Goal: Information Seeking & Learning: Learn about a topic

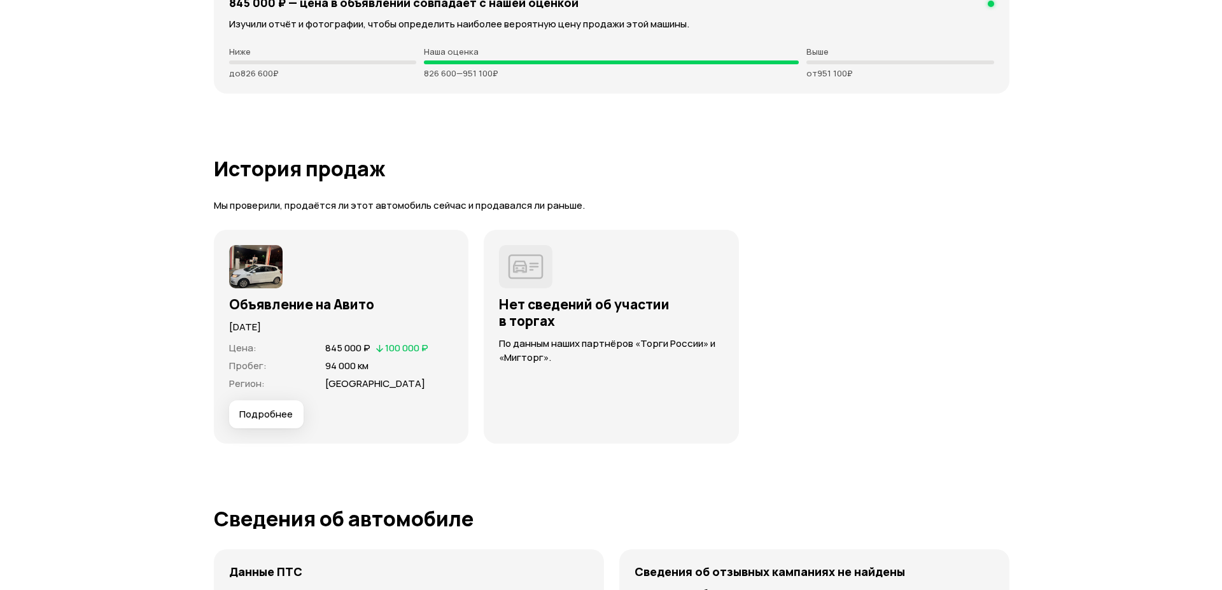
scroll to position [3247, 0]
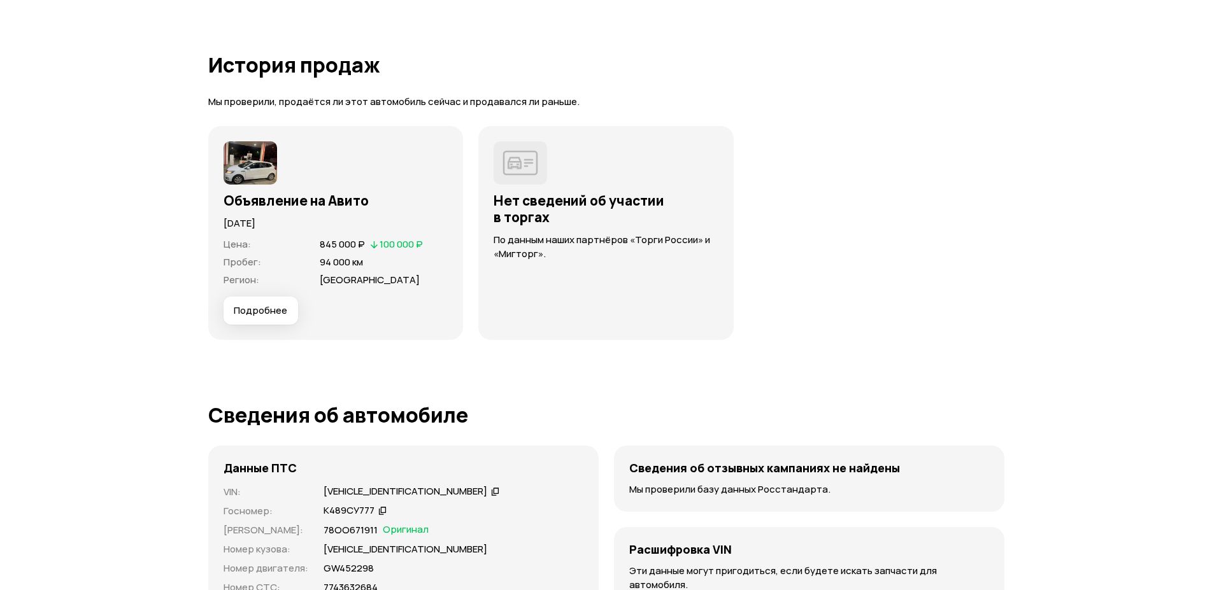
click at [278, 318] on button "Подробнее" at bounding box center [260, 311] width 74 height 28
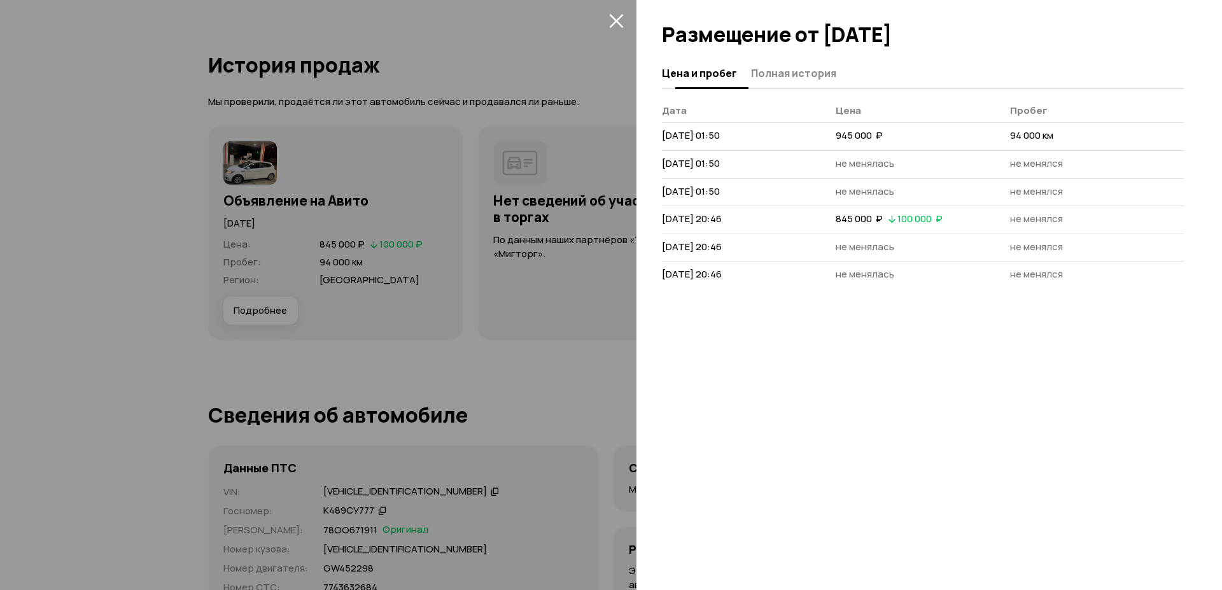
click at [802, 80] on span "Полная история" at bounding box center [793, 73] width 85 height 13
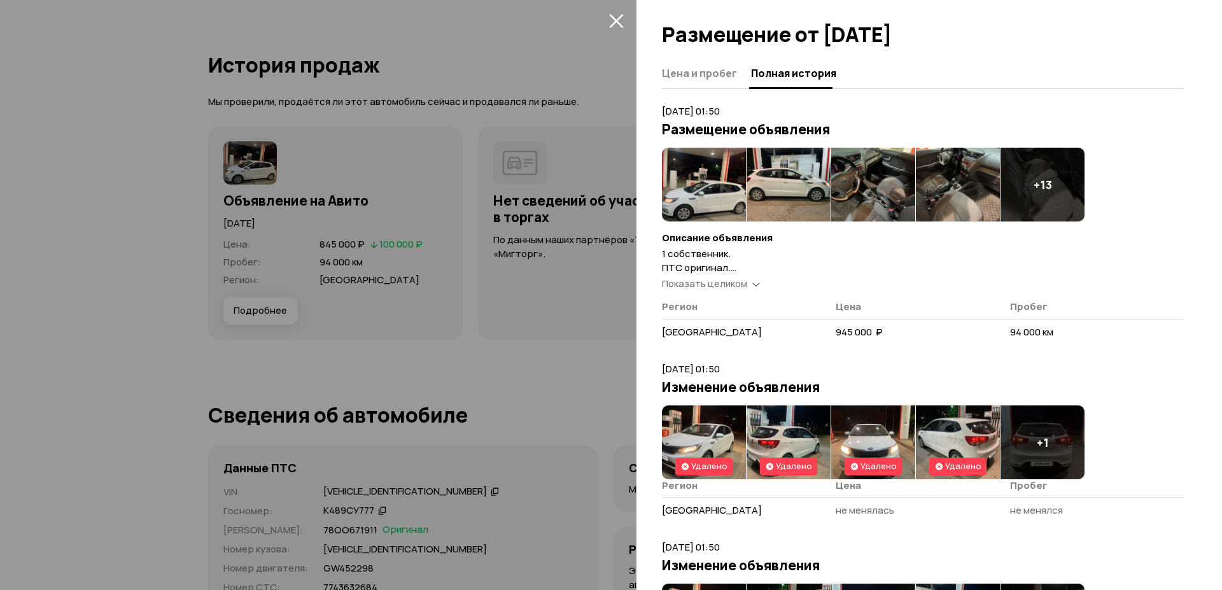
click at [717, 283] on span "Показать целиком" at bounding box center [704, 283] width 85 height 13
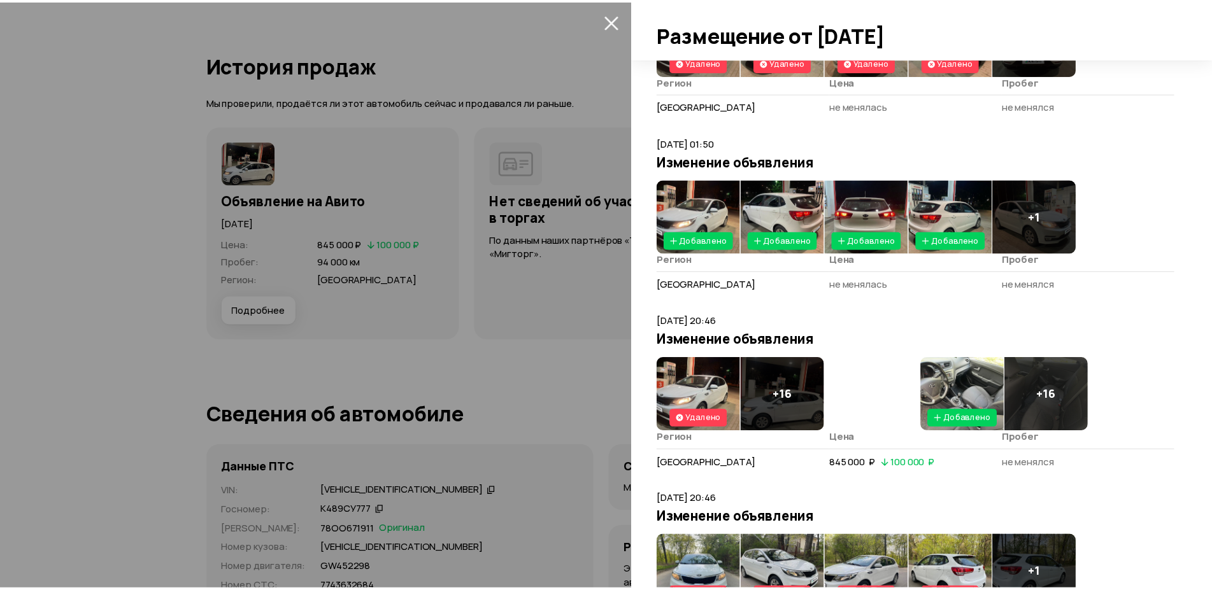
scroll to position [601, 0]
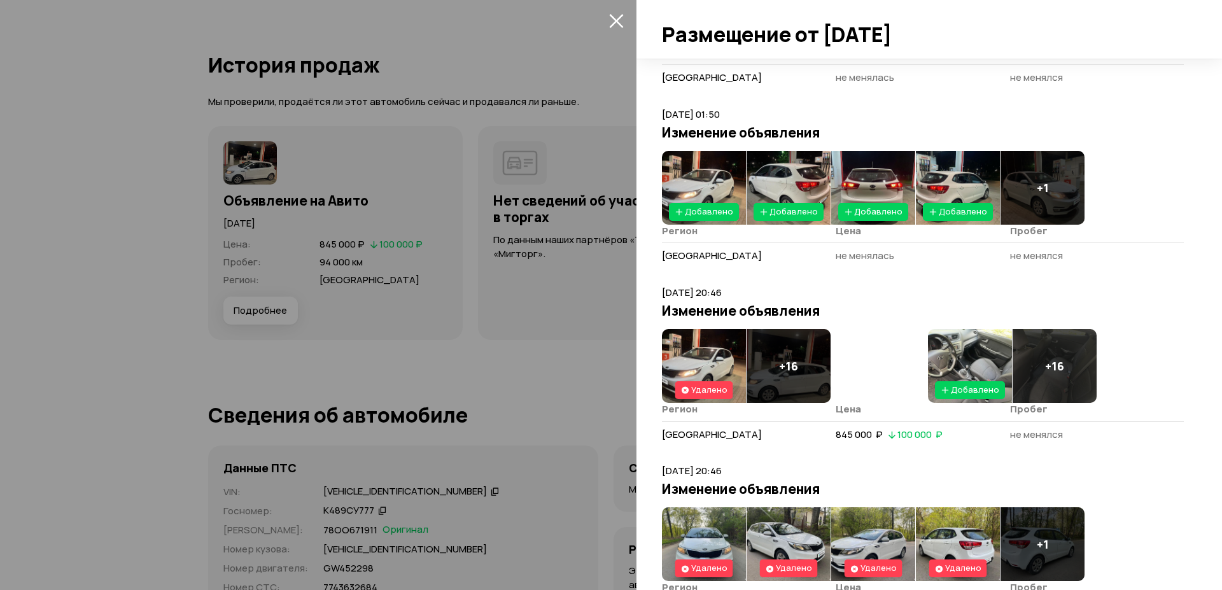
click at [966, 357] on img at bounding box center [970, 366] width 84 height 74
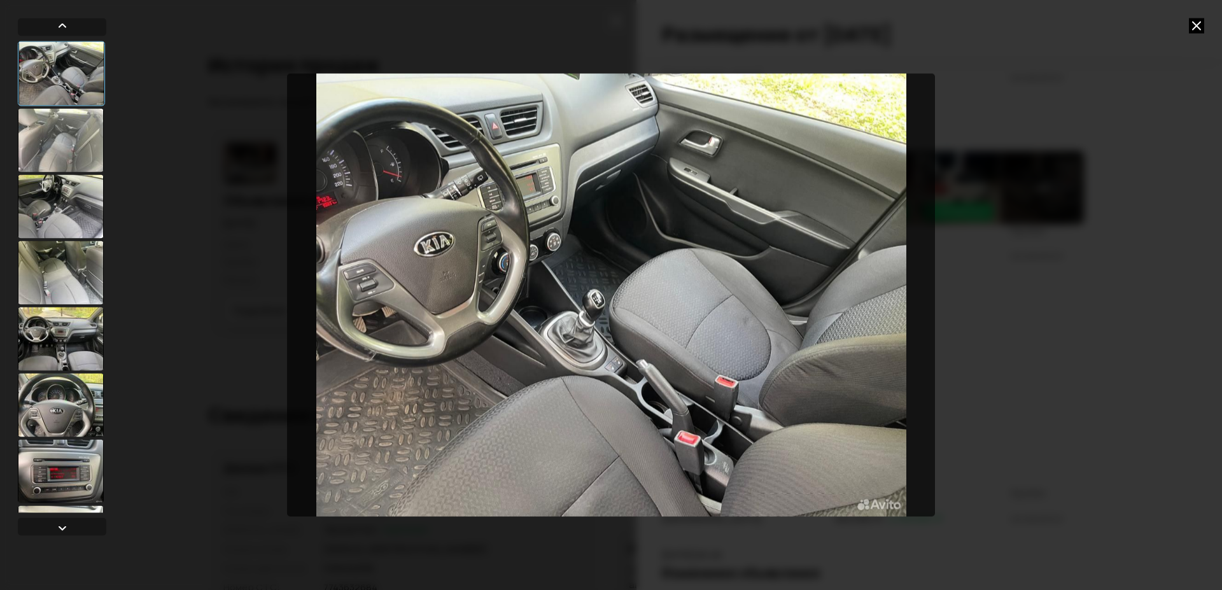
click at [837, 304] on img "Go to Slide 1" at bounding box center [611, 295] width 648 height 442
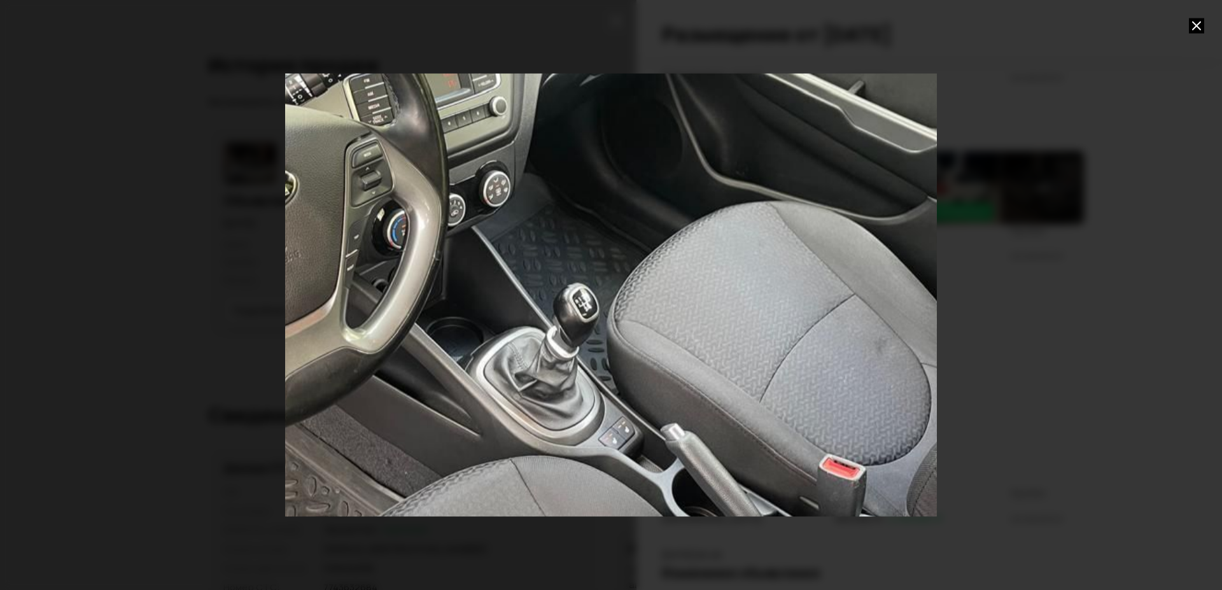
click at [837, 304] on div "Go to Slide 1" at bounding box center [611, 295] width 1304 height 886
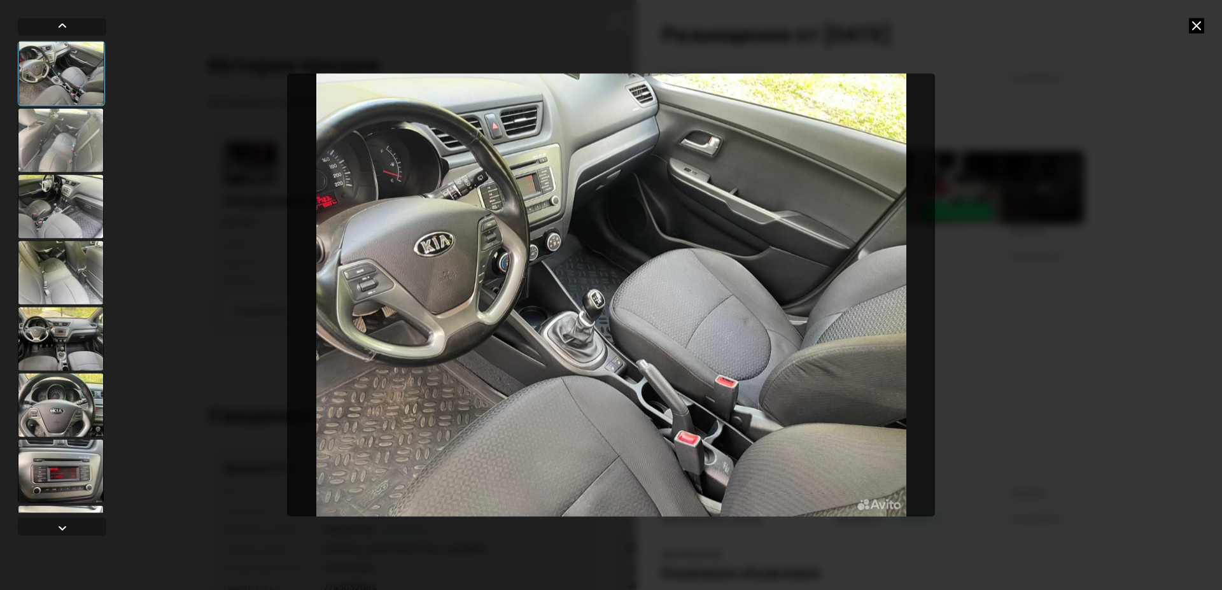
click at [69, 272] on div at bounding box center [61, 273] width 86 height 64
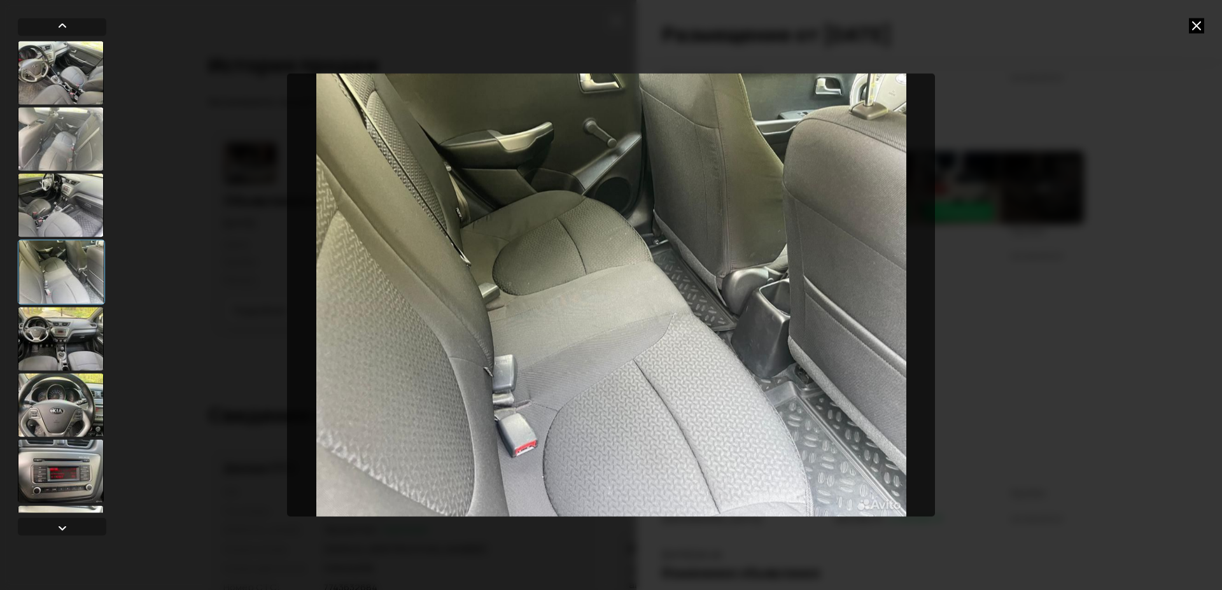
click at [69, 322] on div at bounding box center [61, 339] width 86 height 64
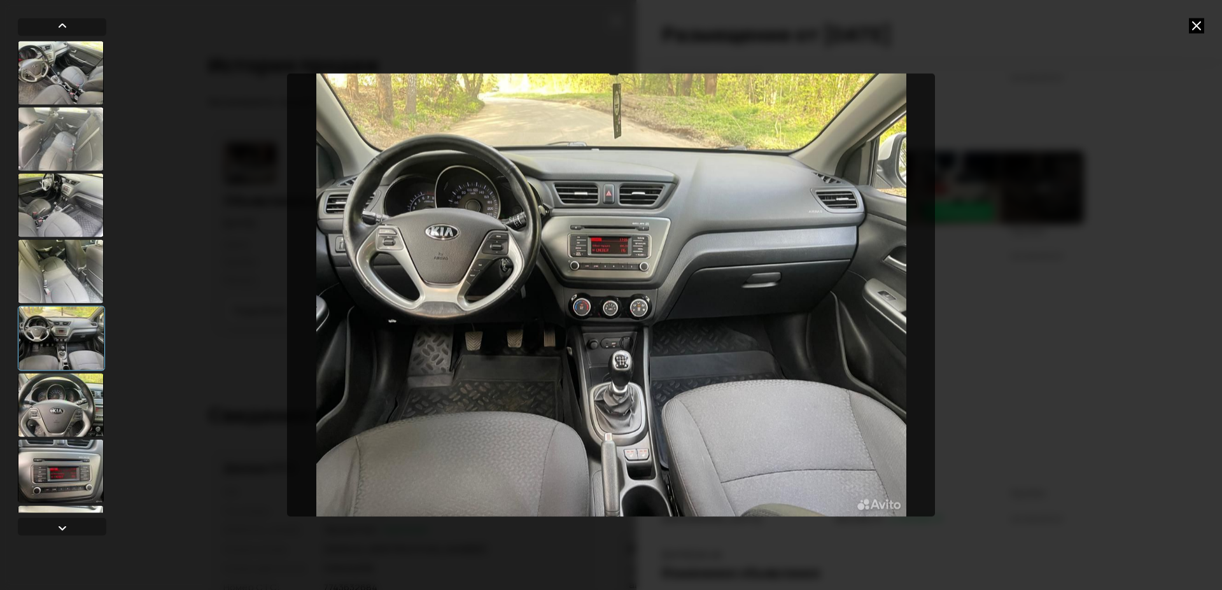
click at [66, 372] on div at bounding box center [62, 277] width 88 height 472
click at [50, 398] on div at bounding box center [61, 405] width 86 height 64
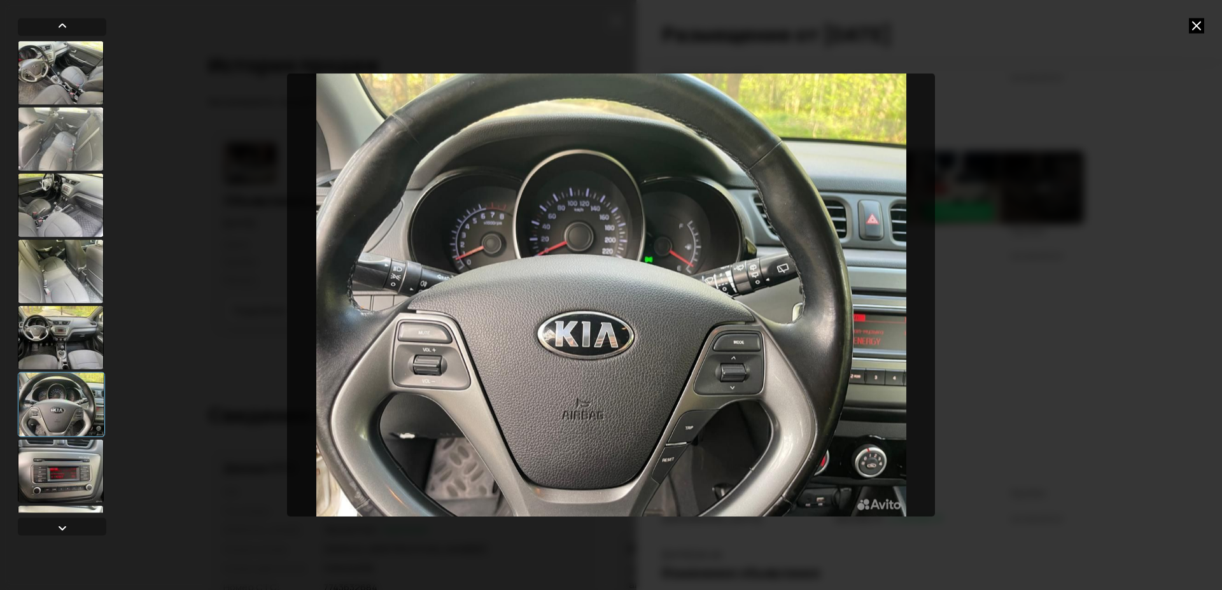
click at [50, 472] on div at bounding box center [61, 471] width 86 height 64
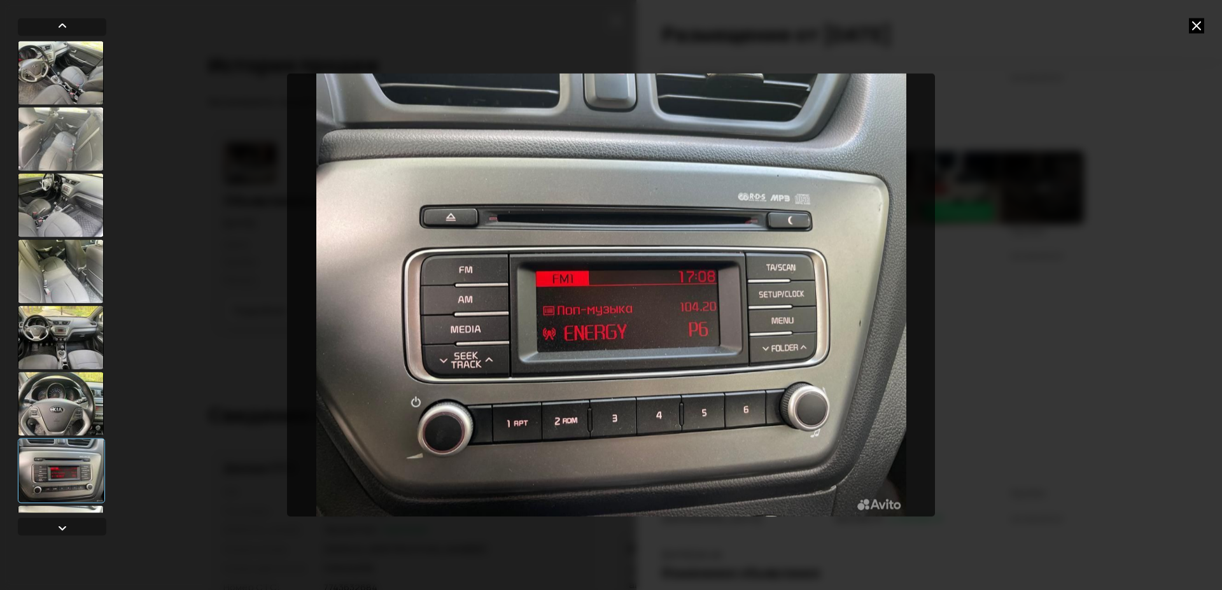
click at [1200, 22] on icon at bounding box center [1196, 25] width 15 height 15
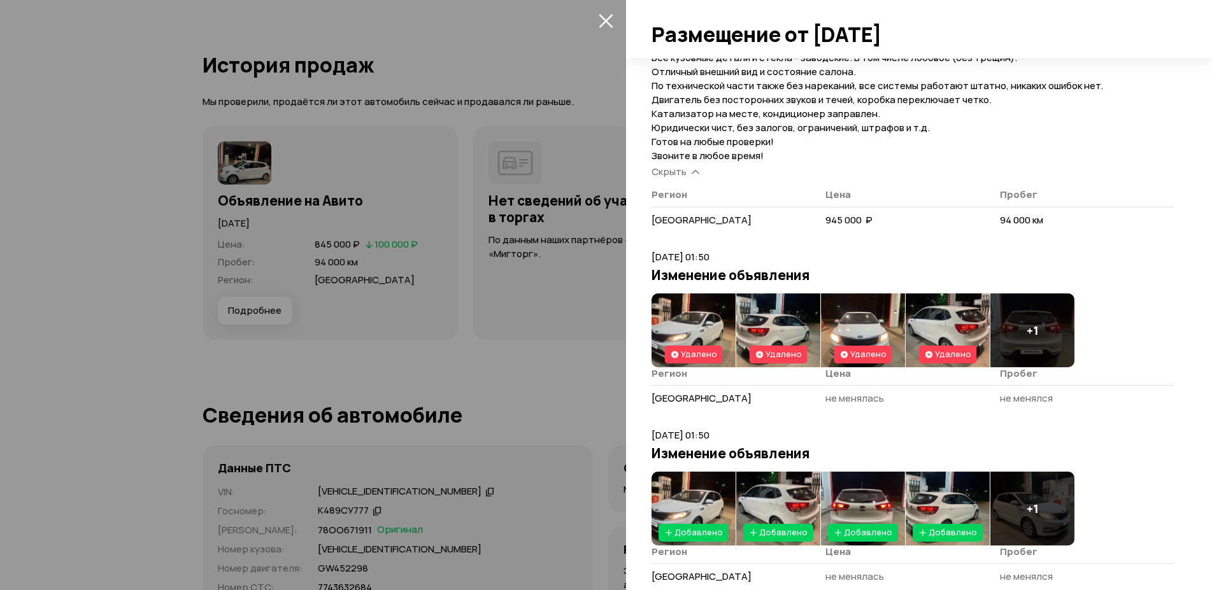
scroll to position [0, 0]
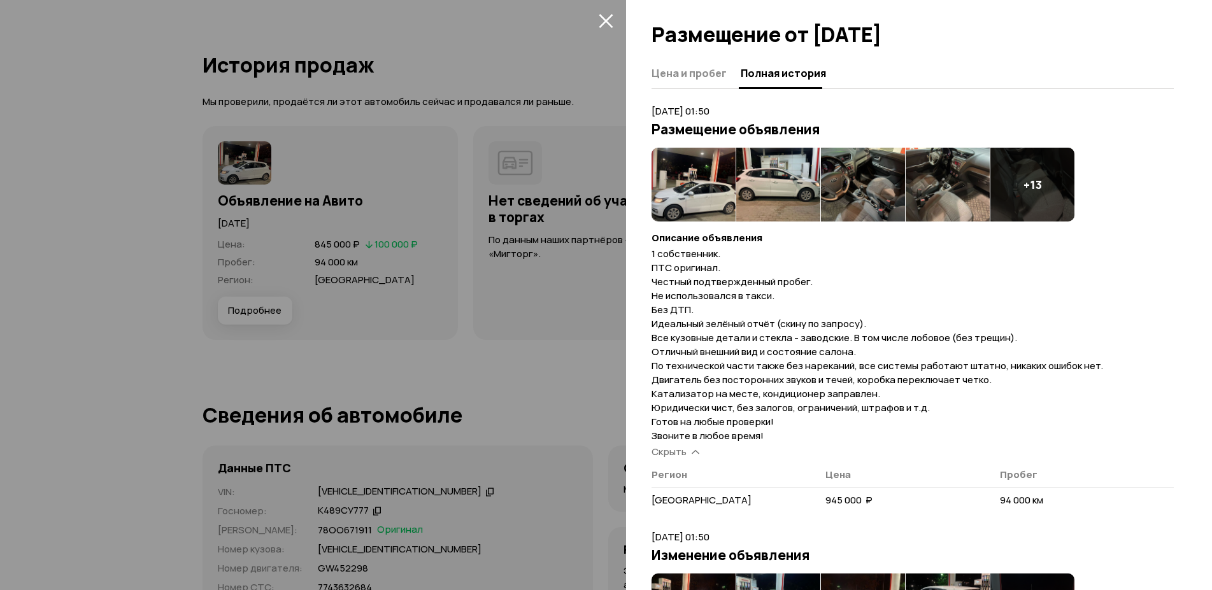
click at [111, 329] on div at bounding box center [606, 295] width 1212 height 590
